Goal: Information Seeking & Learning: Learn about a topic

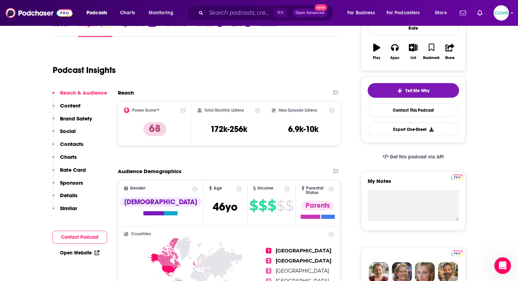
scroll to position [6, 0]
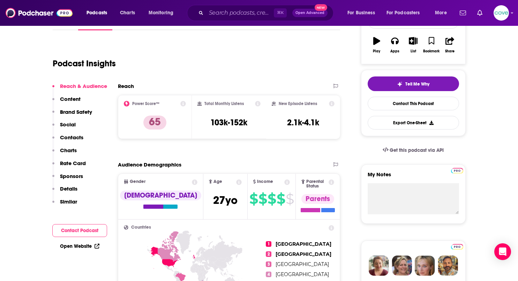
scroll to position [55, 0]
